Goal: Task Accomplishment & Management: Manage account settings

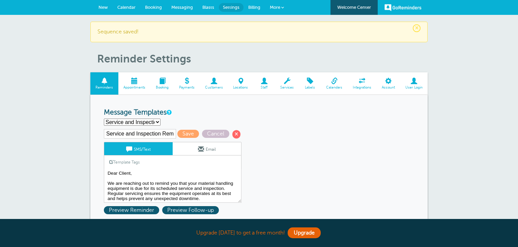
select select "162222"
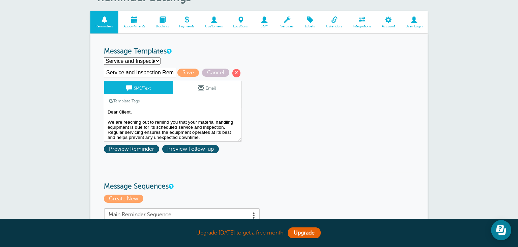
scroll to position [71, 0]
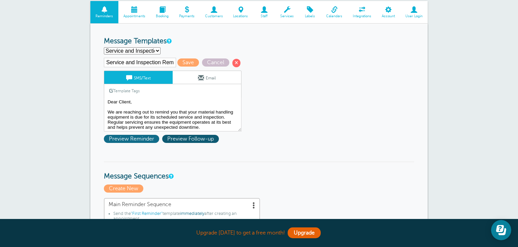
click at [141, 137] on span "Preview Reminder" at bounding box center [131, 139] width 55 height 8
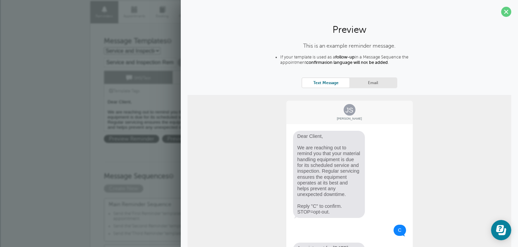
click at [378, 81] on link "Email" at bounding box center [372, 82] width 47 height 9
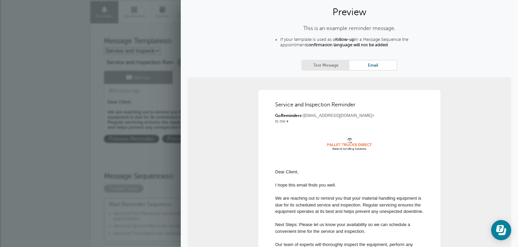
scroll to position [0, 0]
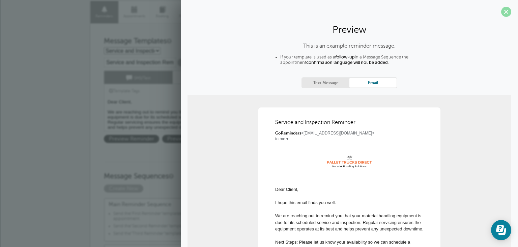
click at [507, 14] on span at bounding box center [506, 12] width 10 height 10
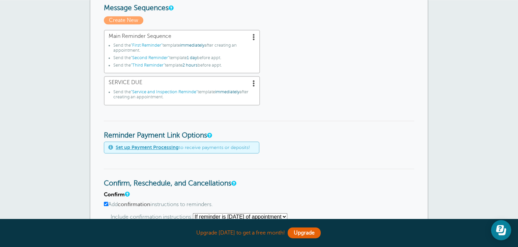
scroll to position [249, 0]
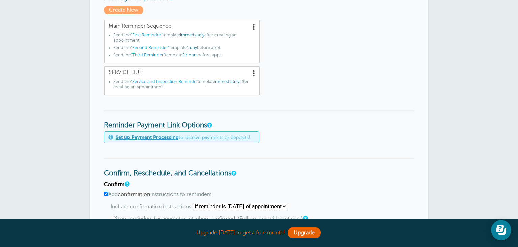
click at [254, 72] on span at bounding box center [254, 72] width 7 height 7
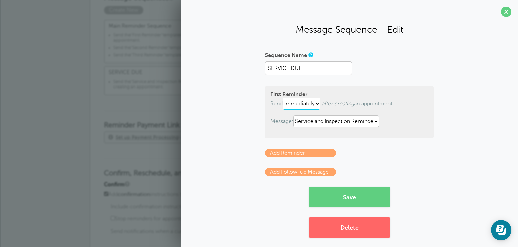
click at [283, 97] on select "immediately 1 2 3 4 5 6 7 8 9 10 11 12 13 14 15 16 17 18 19 20 21 22 23 24 25 2…" at bounding box center [302, 103] width 38 height 12
click at [320, 105] on select "immediately 1 2 3 4 5 6 7 8 9 10 11 12 13 14 15 16 17 18 19 20 21 22 23 24 25 2…" at bounding box center [302, 103] width 38 height 12
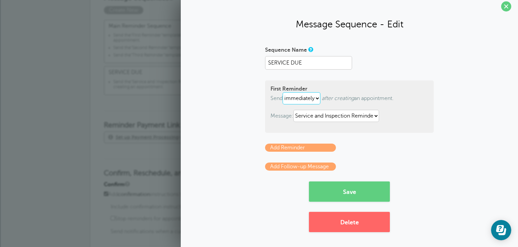
scroll to position [0, 0]
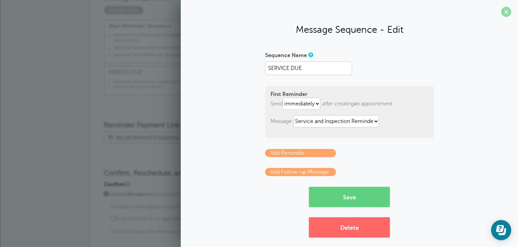
click at [506, 13] on span at bounding box center [506, 12] width 10 height 10
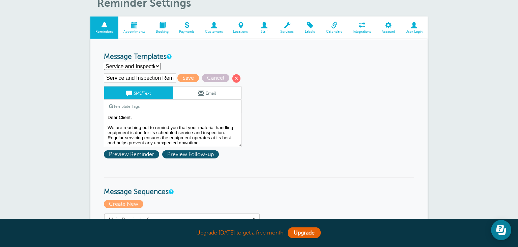
scroll to position [35, 0]
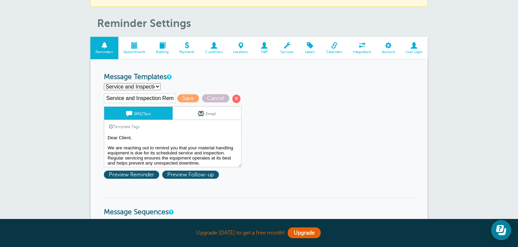
click at [134, 46] on span at bounding box center [134, 45] width 32 height 6
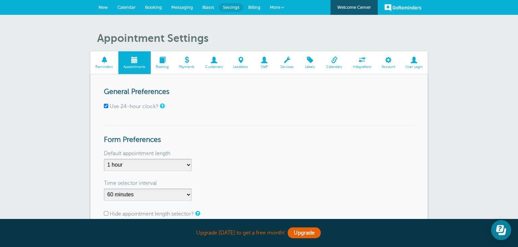
click at [165, 62] on span at bounding box center [162, 60] width 23 height 6
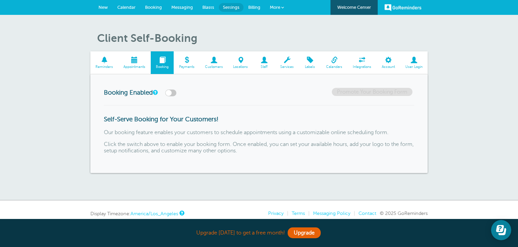
click at [133, 7] on span "Calendar" at bounding box center [126, 7] width 18 height 5
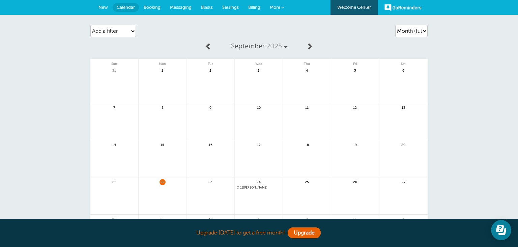
click at [232, 8] on span "Settings" at bounding box center [230, 7] width 17 height 5
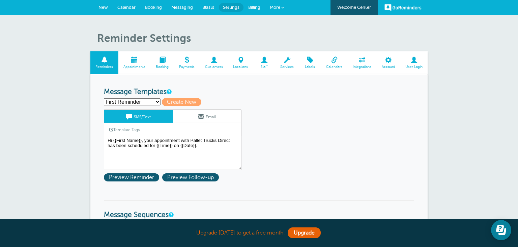
click at [358, 59] on span at bounding box center [362, 60] width 29 height 6
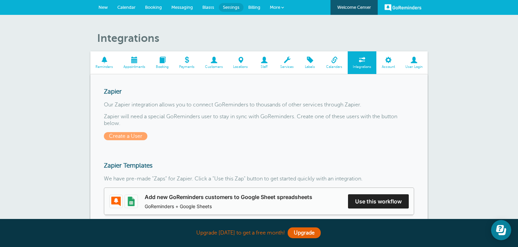
click at [338, 64] on link "Calendars" at bounding box center [334, 62] width 27 height 23
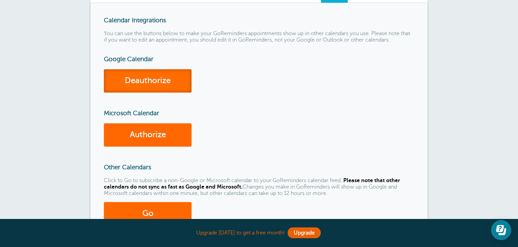
click at [163, 76] on link "Deauthorize" at bounding box center [148, 80] width 88 height 23
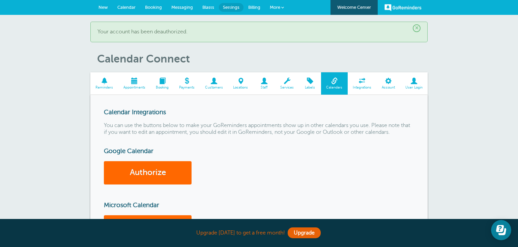
click at [398, 5] on link "GoReminders" at bounding box center [402, 7] width 37 height 15
